Goal: Information Seeking & Learning: Check status

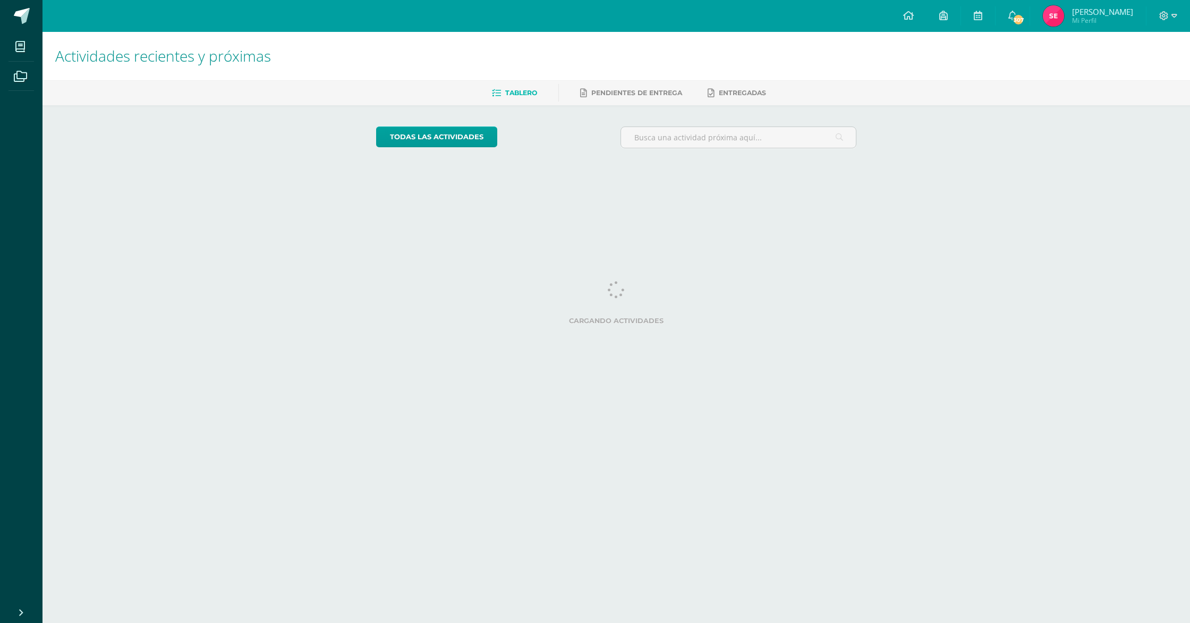
click at [1090, 19] on span "Mi Perfil" at bounding box center [1102, 20] width 61 height 9
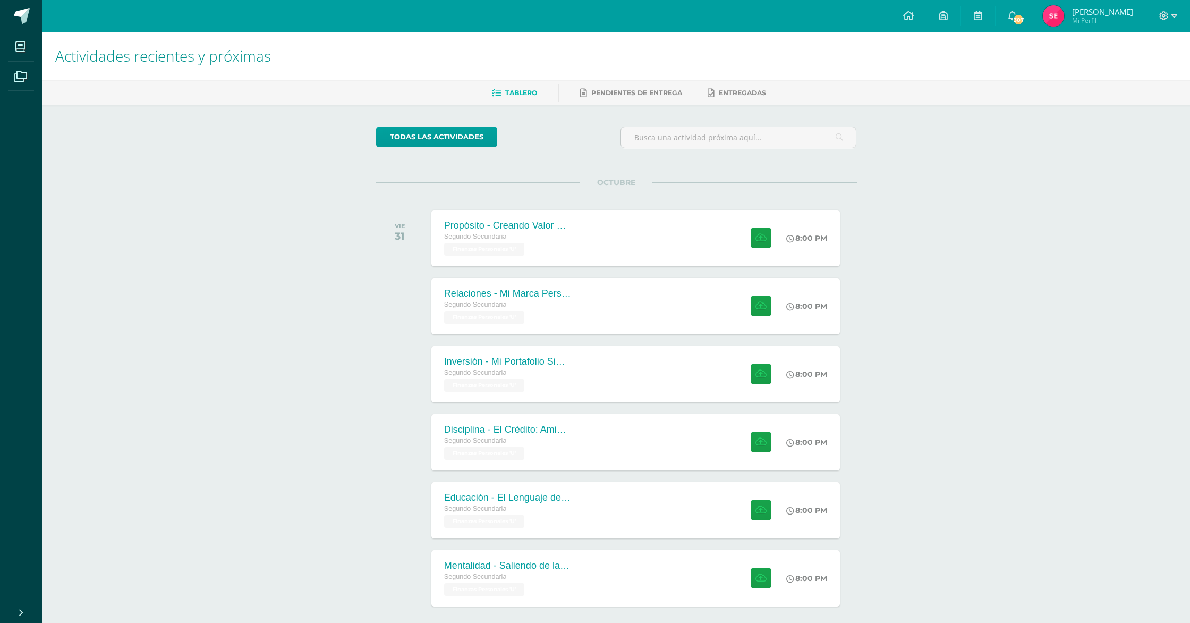
click at [1097, 10] on span "[PERSON_NAME]" at bounding box center [1102, 11] width 61 height 11
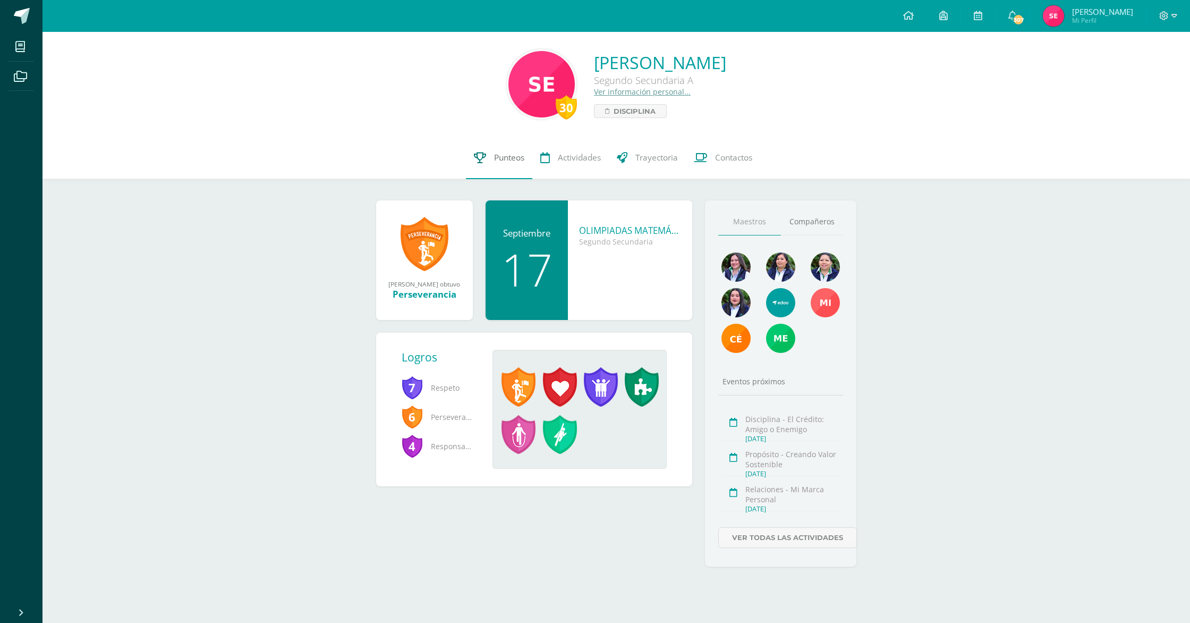
click at [494, 154] on span "Punteos" at bounding box center [509, 157] width 30 height 11
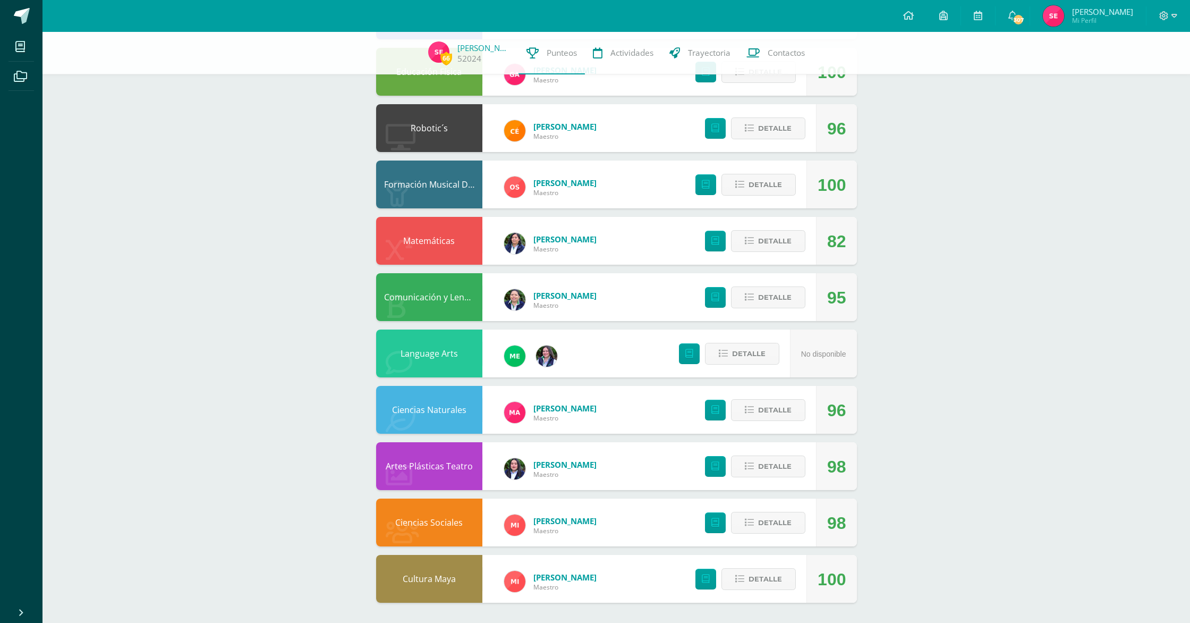
scroll to position [177, 0]
